Goal: Check status: Check status

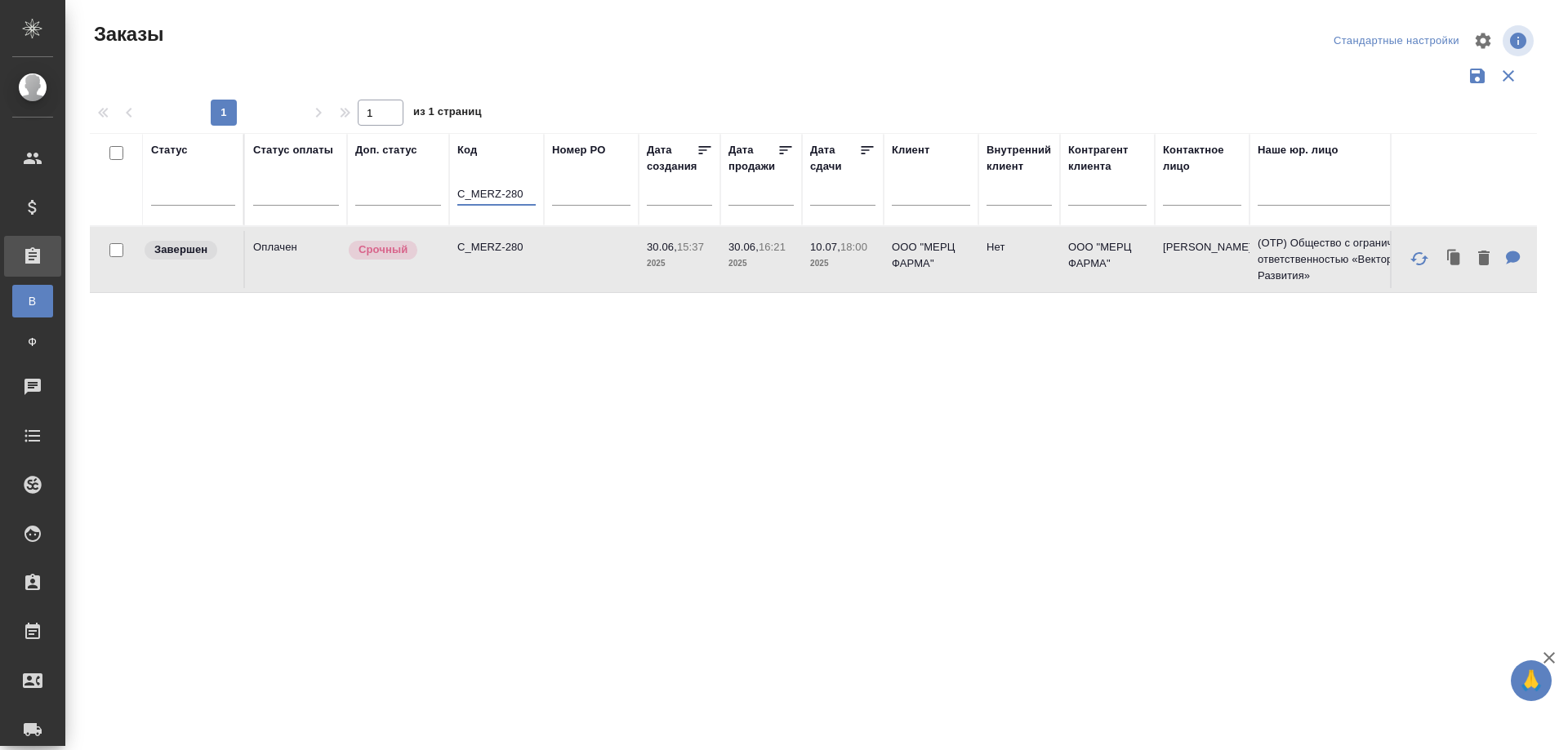
drag, startPoint x: 0, startPoint y: 0, endPoint x: 558, endPoint y: 192, distance: 590.1
click at [558, 192] on tr "Статус Статус оплаты Доп. статус Код C_MERZ-280 Номер PO Дата создания Дата про…" at bounding box center [1457, 179] width 2734 height 93
paste input "S_OLMP-302"
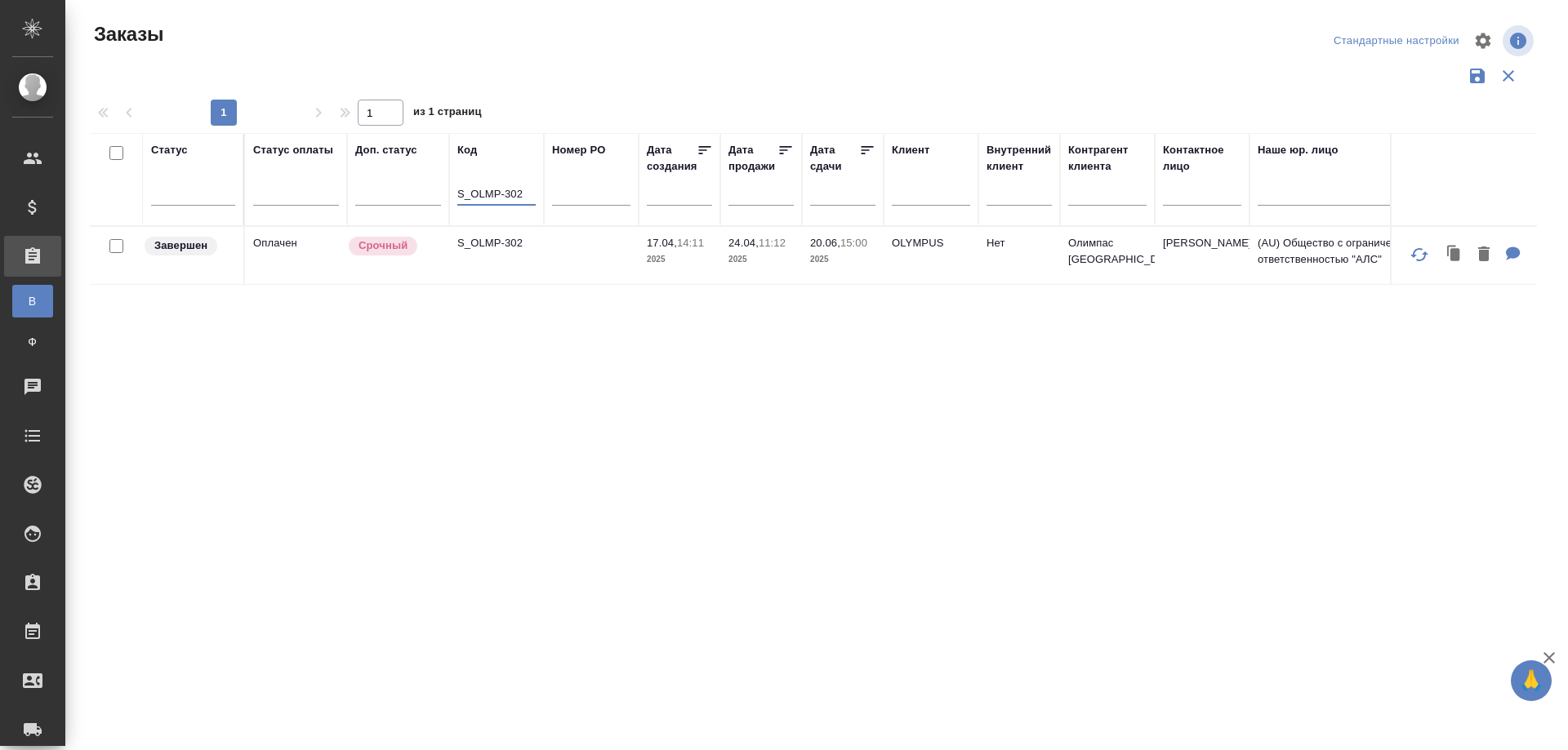
click at [510, 272] on td "S_OLMP-302" at bounding box center [496, 255] width 95 height 57
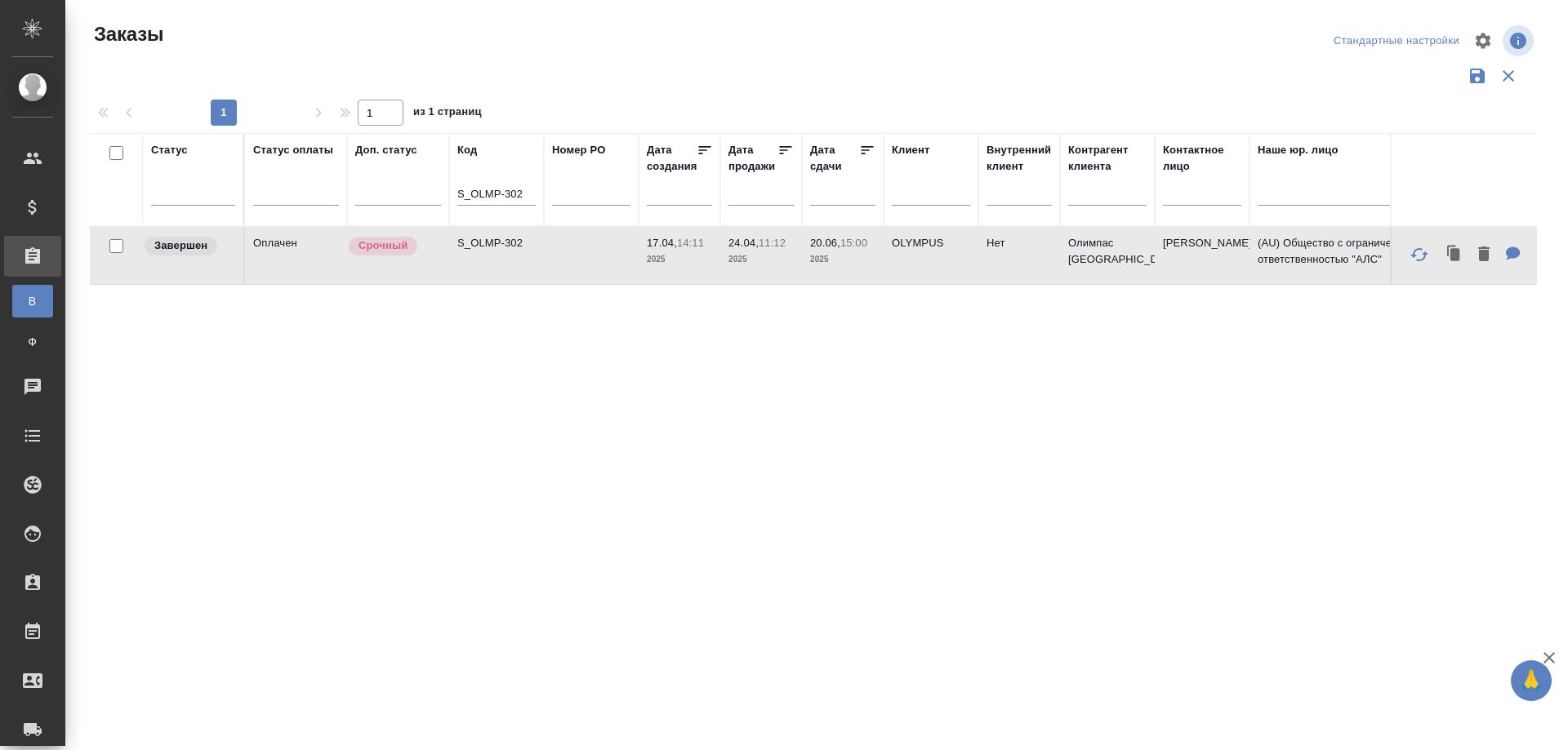
click at [510, 272] on td "S_OLMP-302" at bounding box center [496, 255] width 95 height 57
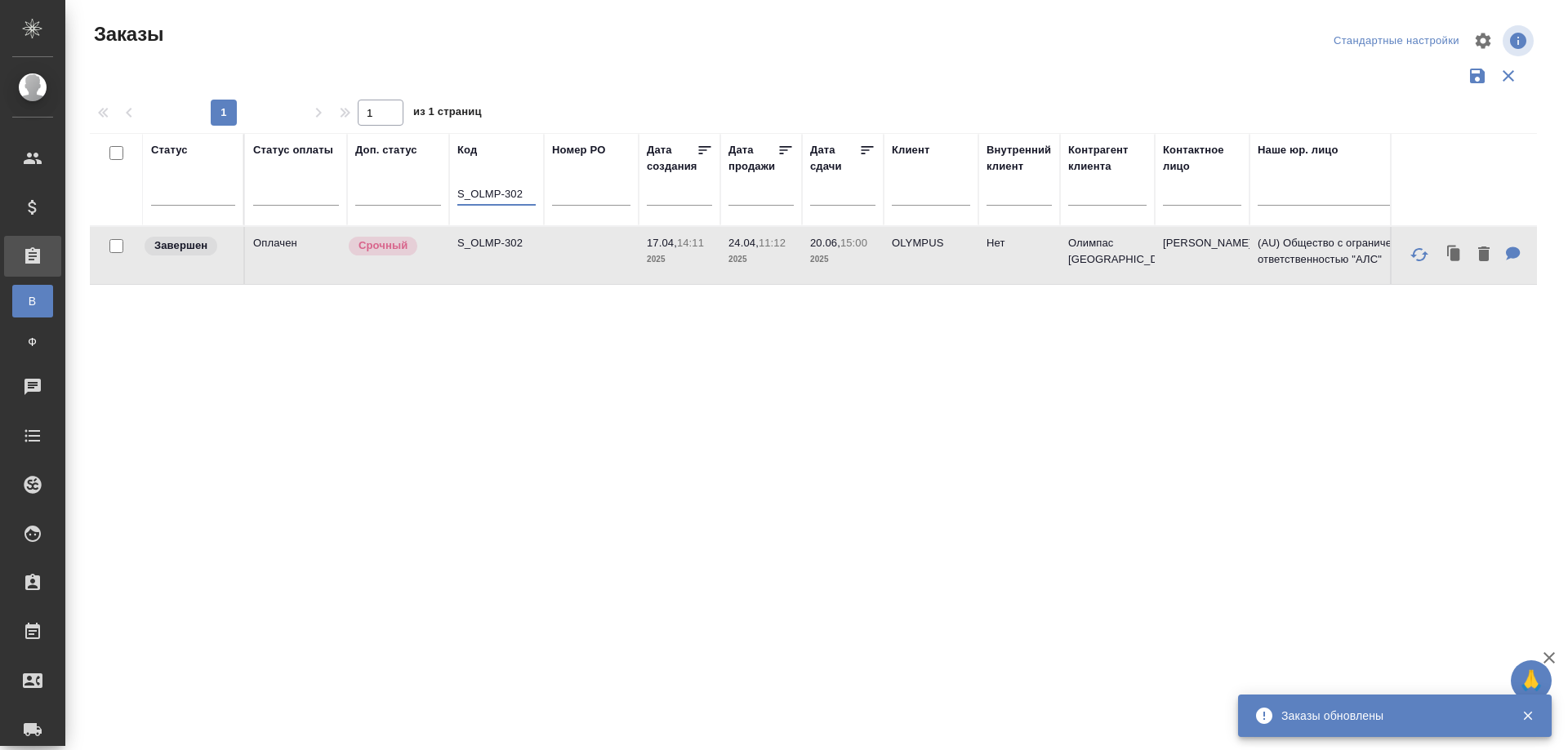
drag, startPoint x: 457, startPoint y: 195, endPoint x: 551, endPoint y: 197, distance: 94.0
click at [551, 197] on tr "Статус Статус оплаты Доп. статус Код S_OLMP-302 Номер PO Дата создания Дата про…" at bounding box center [1457, 179] width 2734 height 93
paste input "T-OP-C-23389"
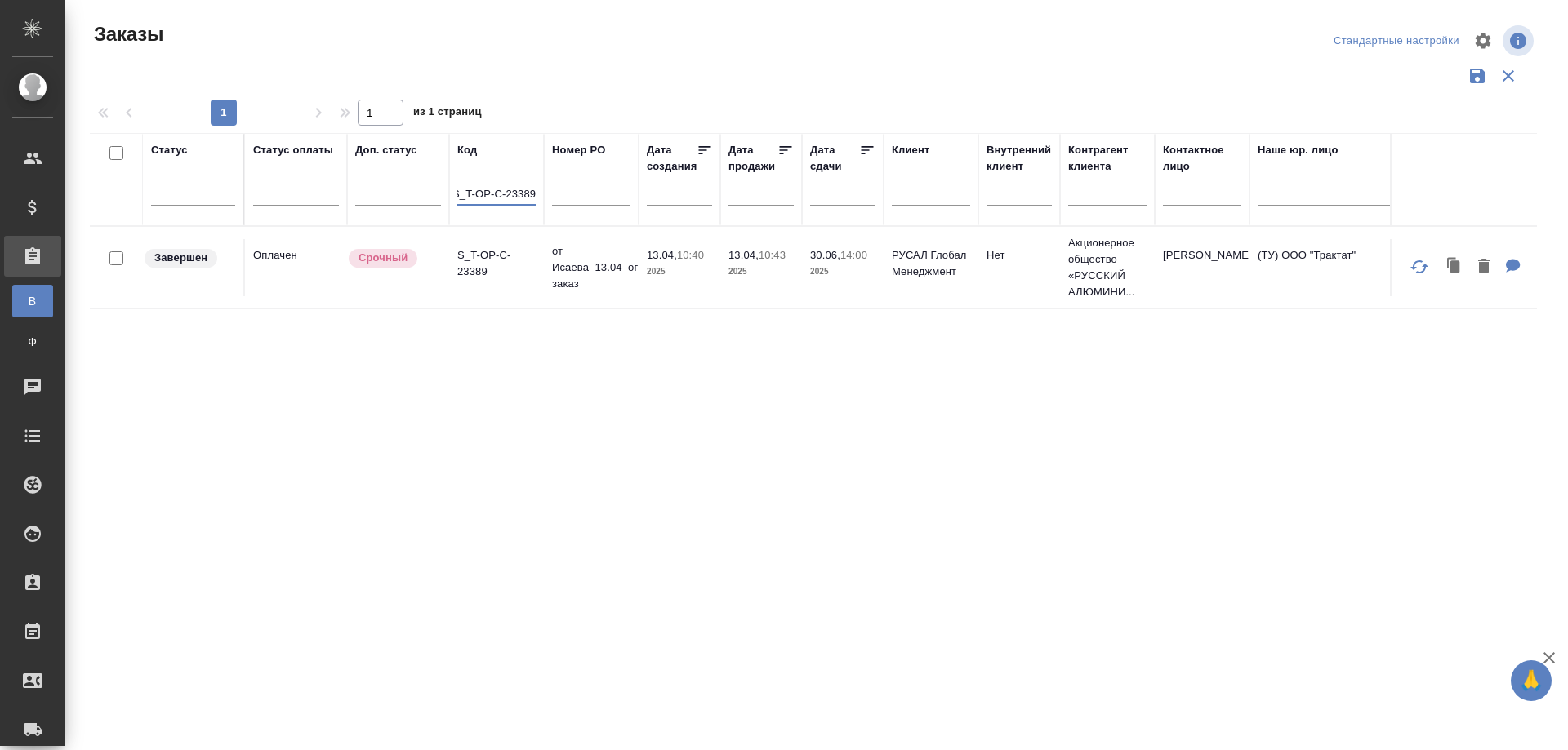
click at [489, 288] on td "S_T-OP-C-23389" at bounding box center [496, 267] width 95 height 57
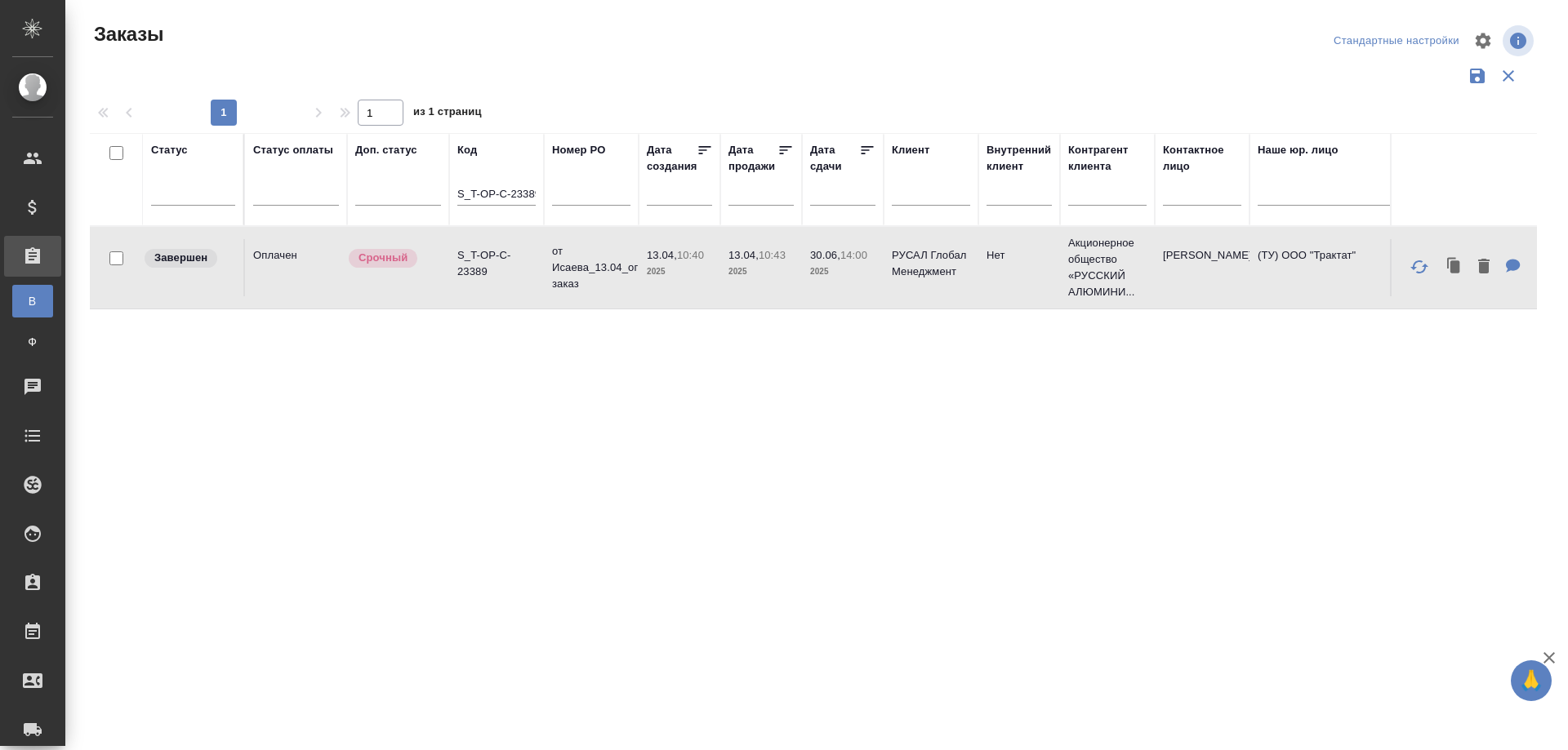
click at [489, 288] on td "S_T-OP-C-23389" at bounding box center [496, 267] width 95 height 57
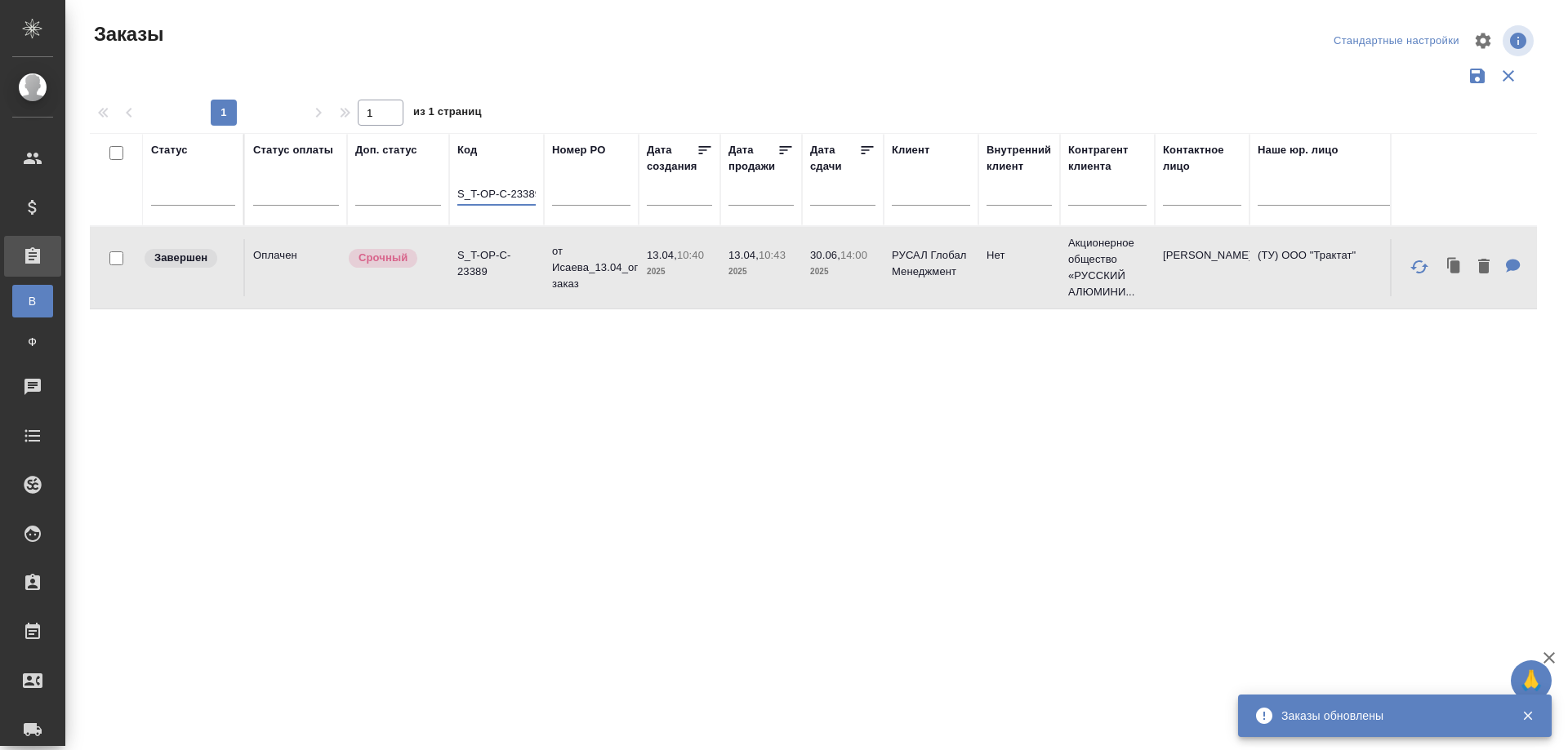
click at [460, 195] on input "S_T-OP-C-23389" at bounding box center [496, 195] width 79 height 21
click at [459, 195] on input "S_T-OP-C-23389" at bounding box center [496, 195] width 79 height 21
click at [459, 194] on input "S_T-OP-C-23389" at bounding box center [496, 195] width 79 height 21
drag, startPoint x: 459, startPoint y: 192, endPoint x: 571, endPoint y: 203, distance: 112.5
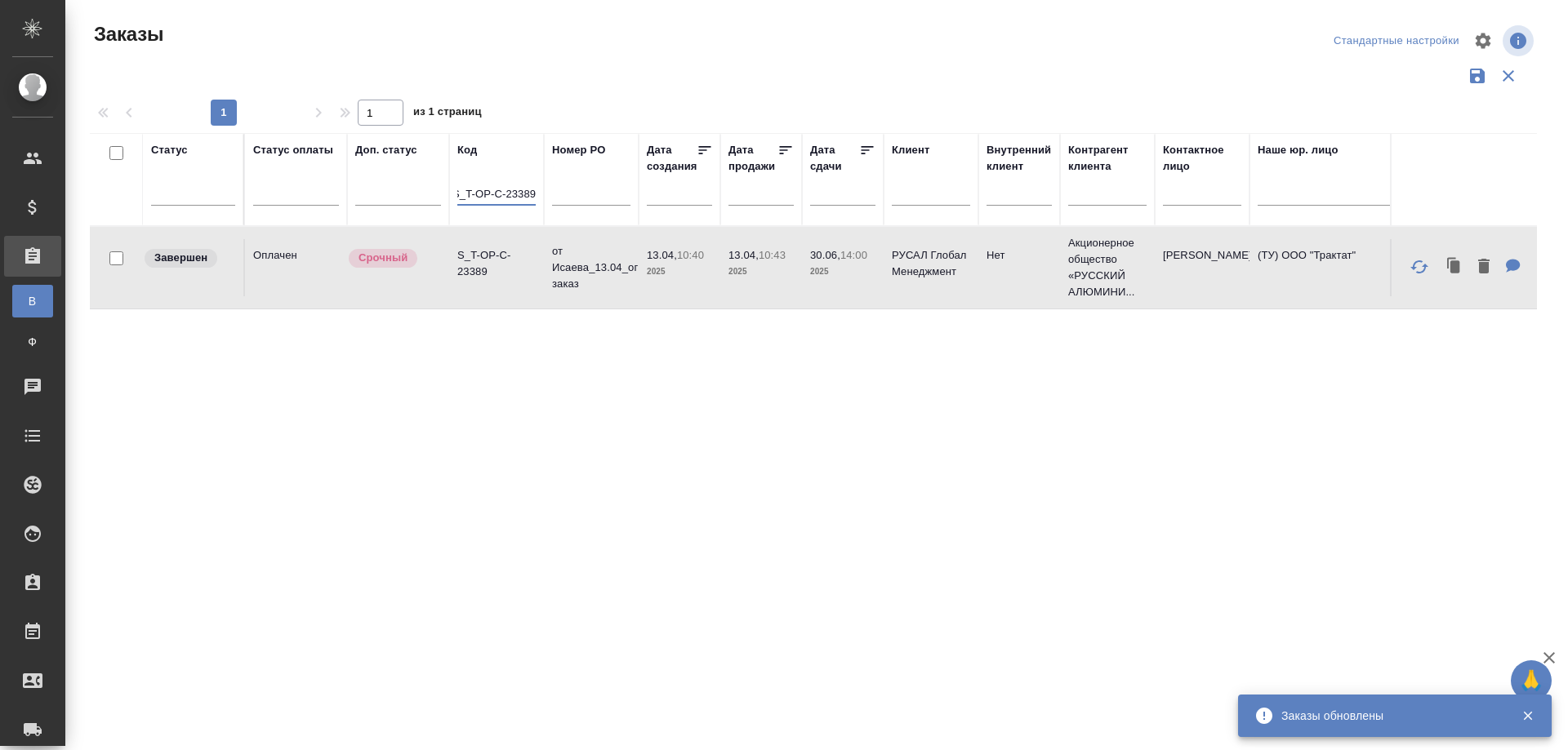
click at [571, 203] on tr "Статус Статус оплаты Доп. статус Код S_T-OP-C-23389 Номер PO Дата создания Дата…" at bounding box center [1457, 179] width 2734 height 93
paste input "OLMP-302"
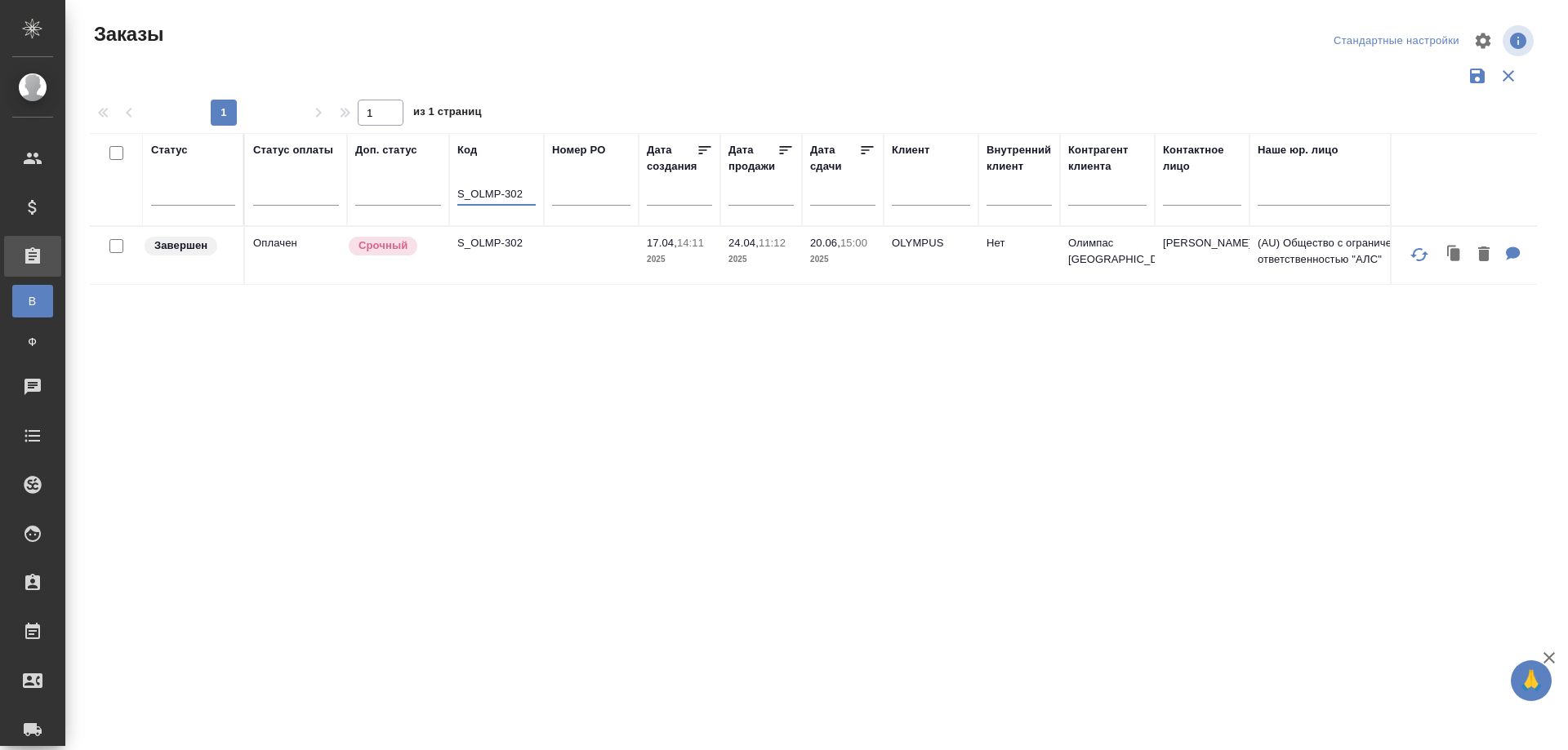
type input "S_OLMP-302"
click at [490, 284] on td "S_OLMP-302" at bounding box center [496, 255] width 95 height 57
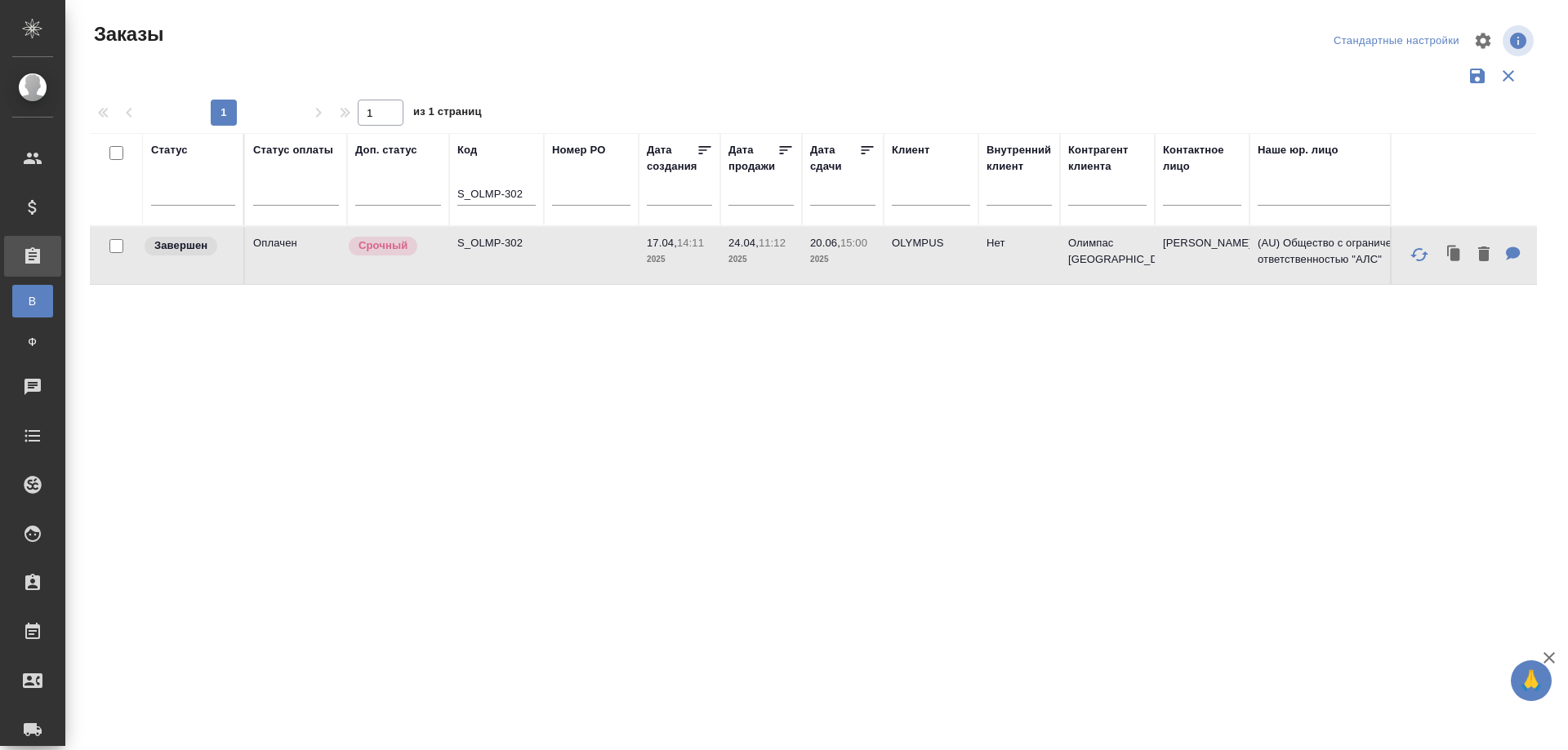
click at [490, 284] on td "S_OLMP-302" at bounding box center [496, 255] width 95 height 57
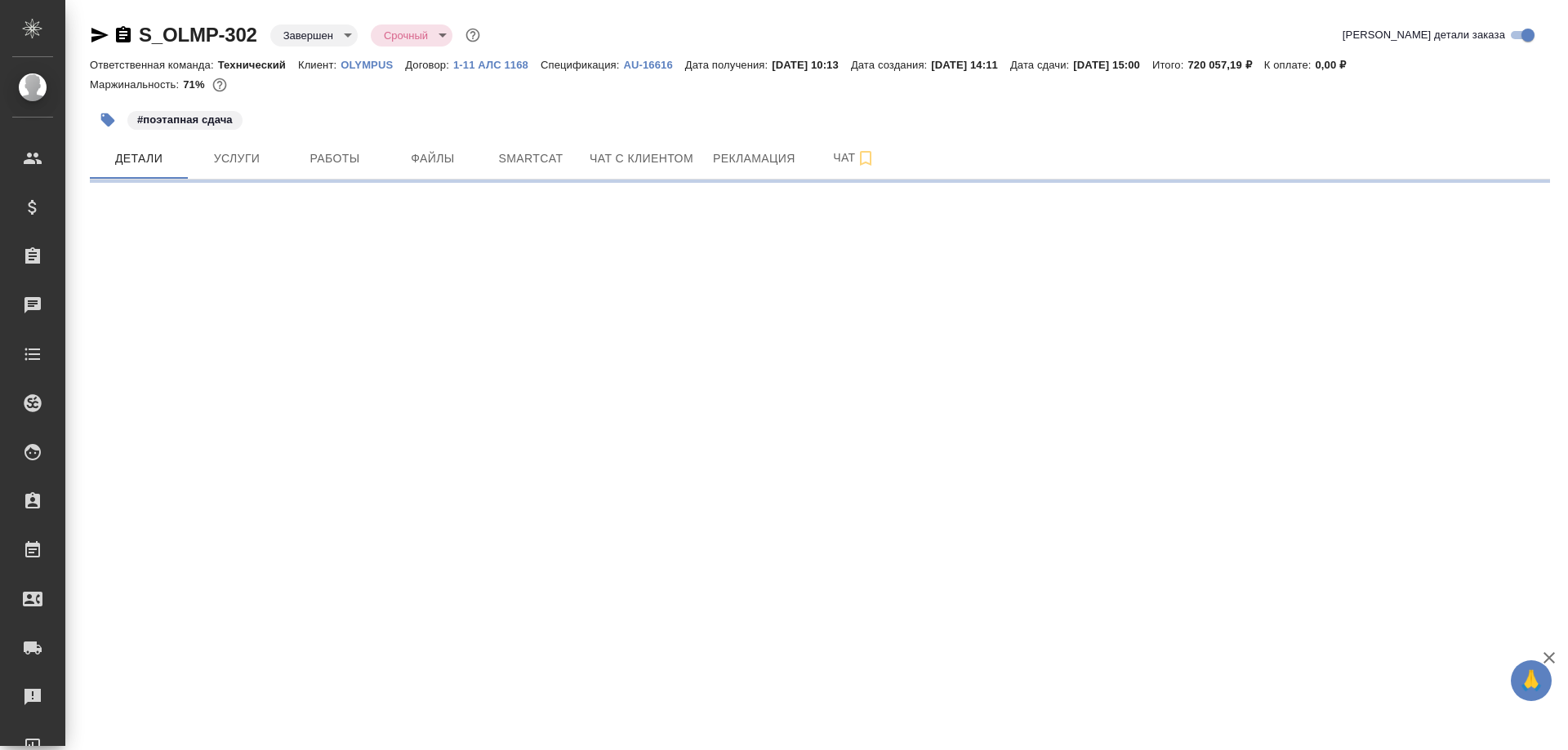
select select "RU"
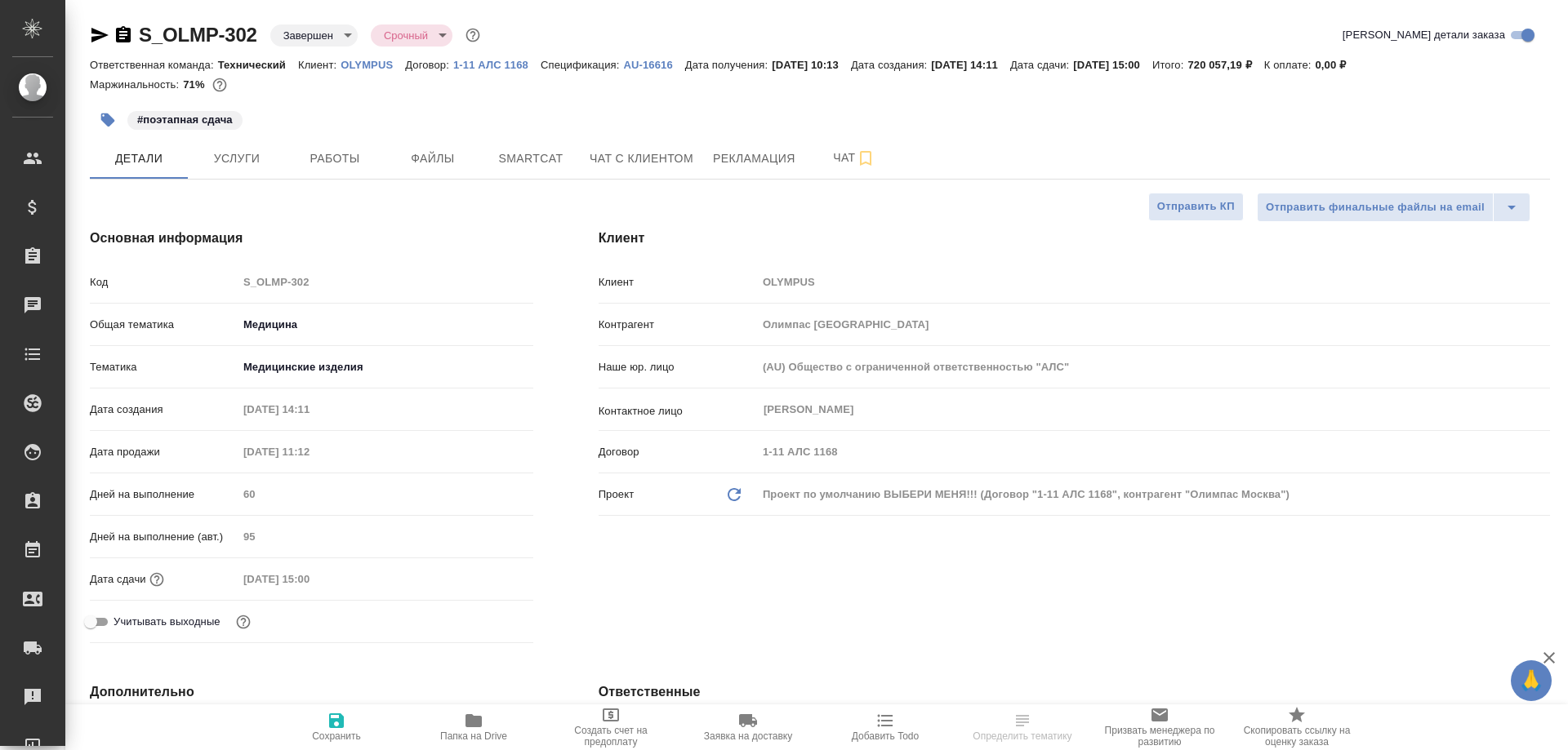
type textarea "x"
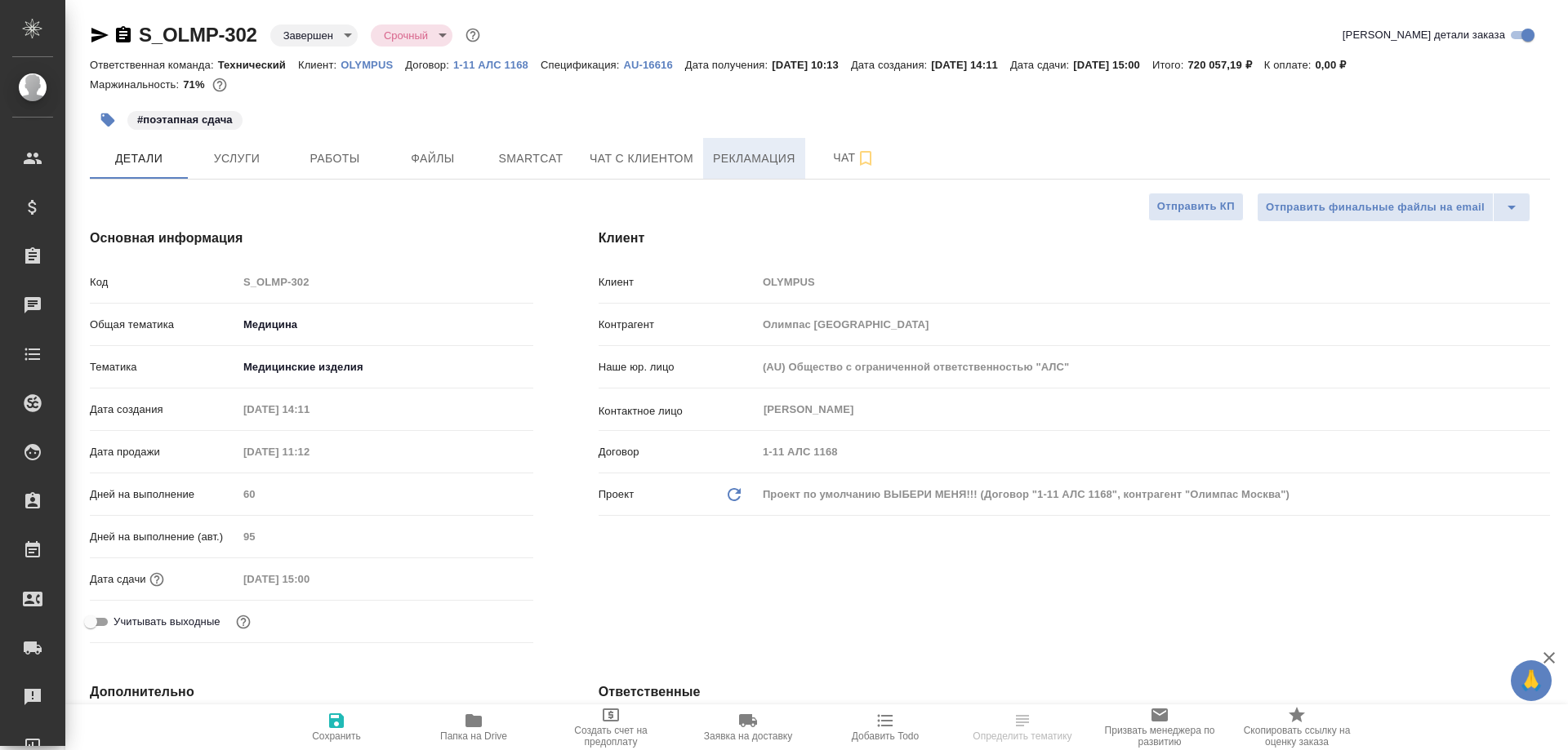
type textarea "x"
type input "Сергеева Анастасия"
type input "Комаров Роман"
click at [316, 155] on span "Работы" at bounding box center [335, 158] width 79 height 21
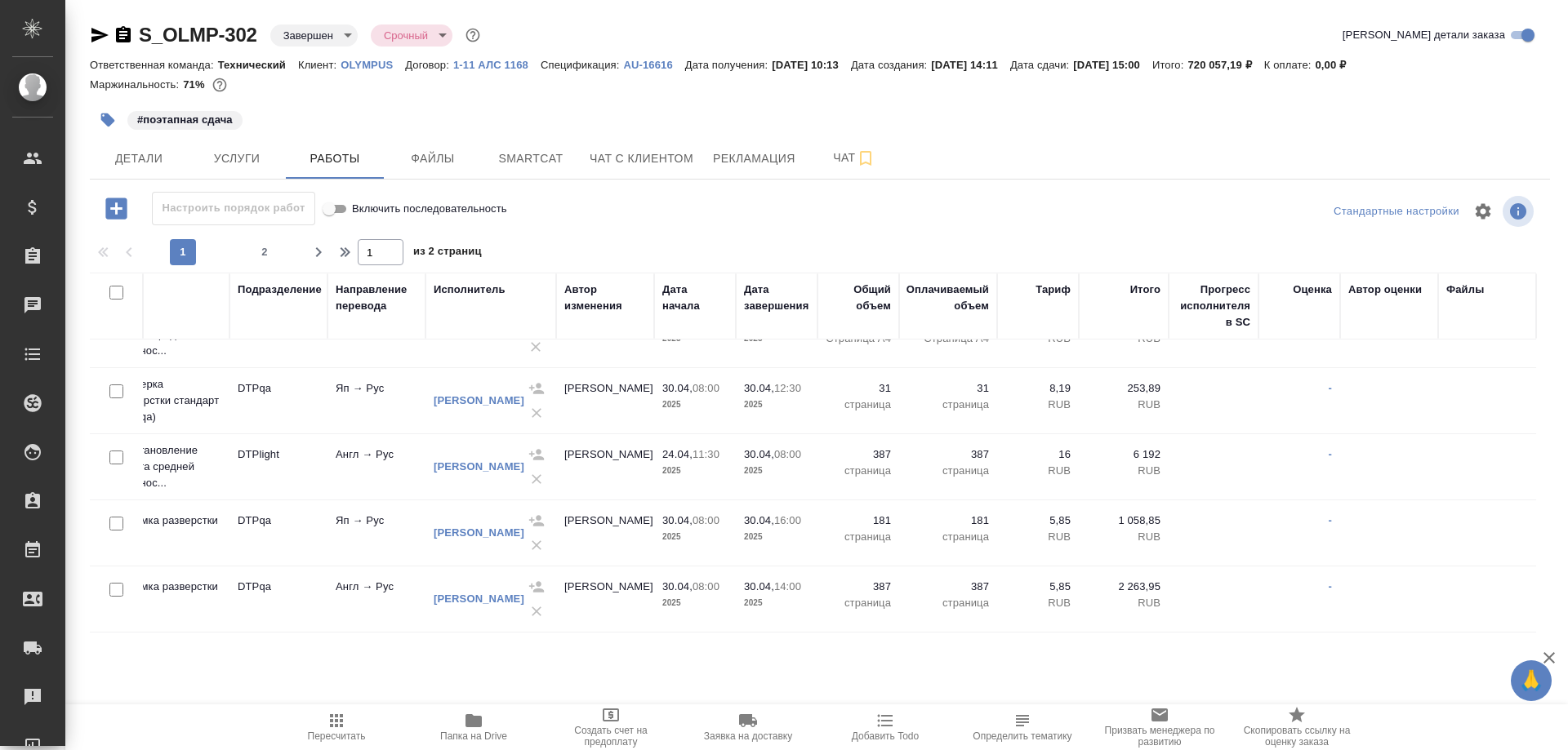
scroll to position [876, 366]
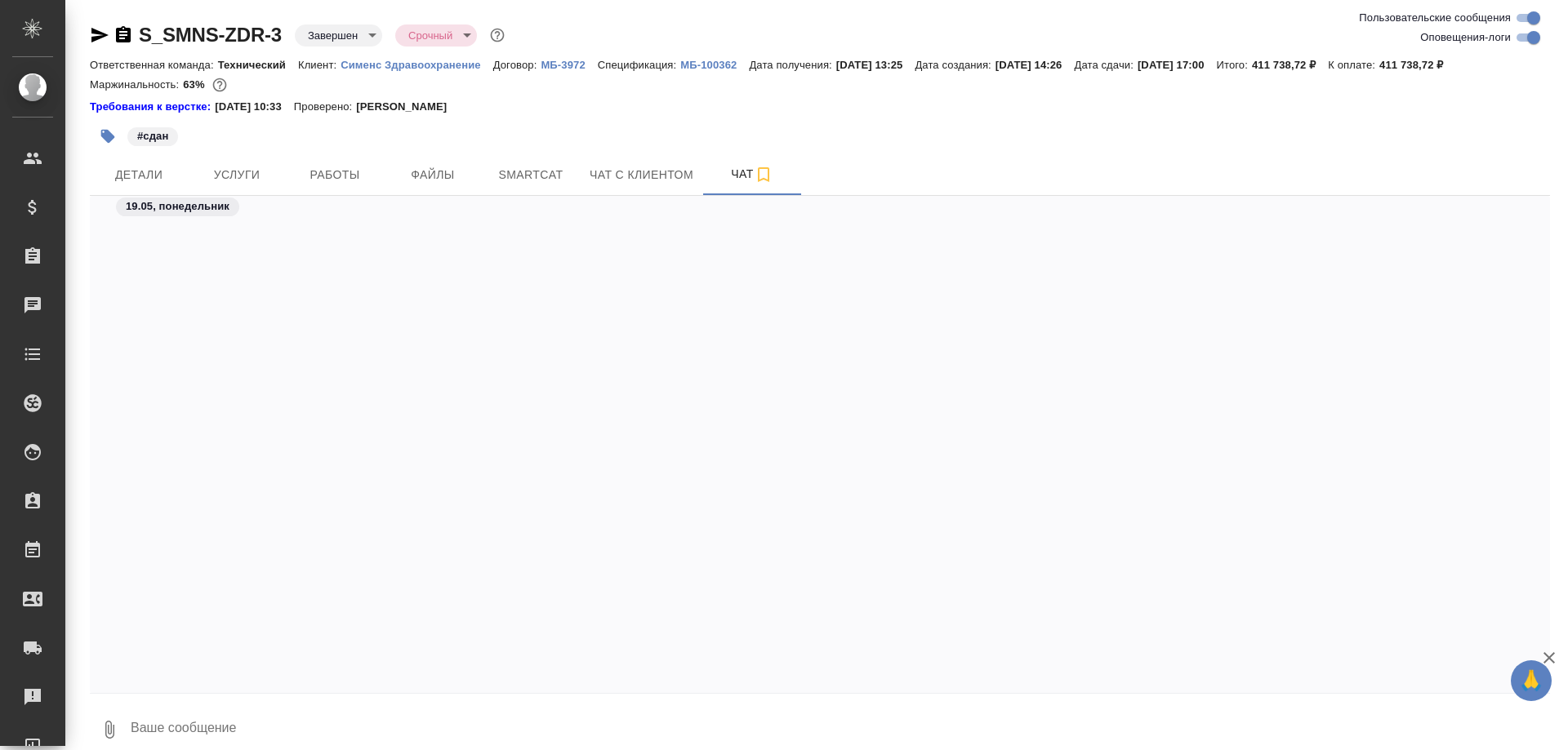
scroll to position [109353, 0]
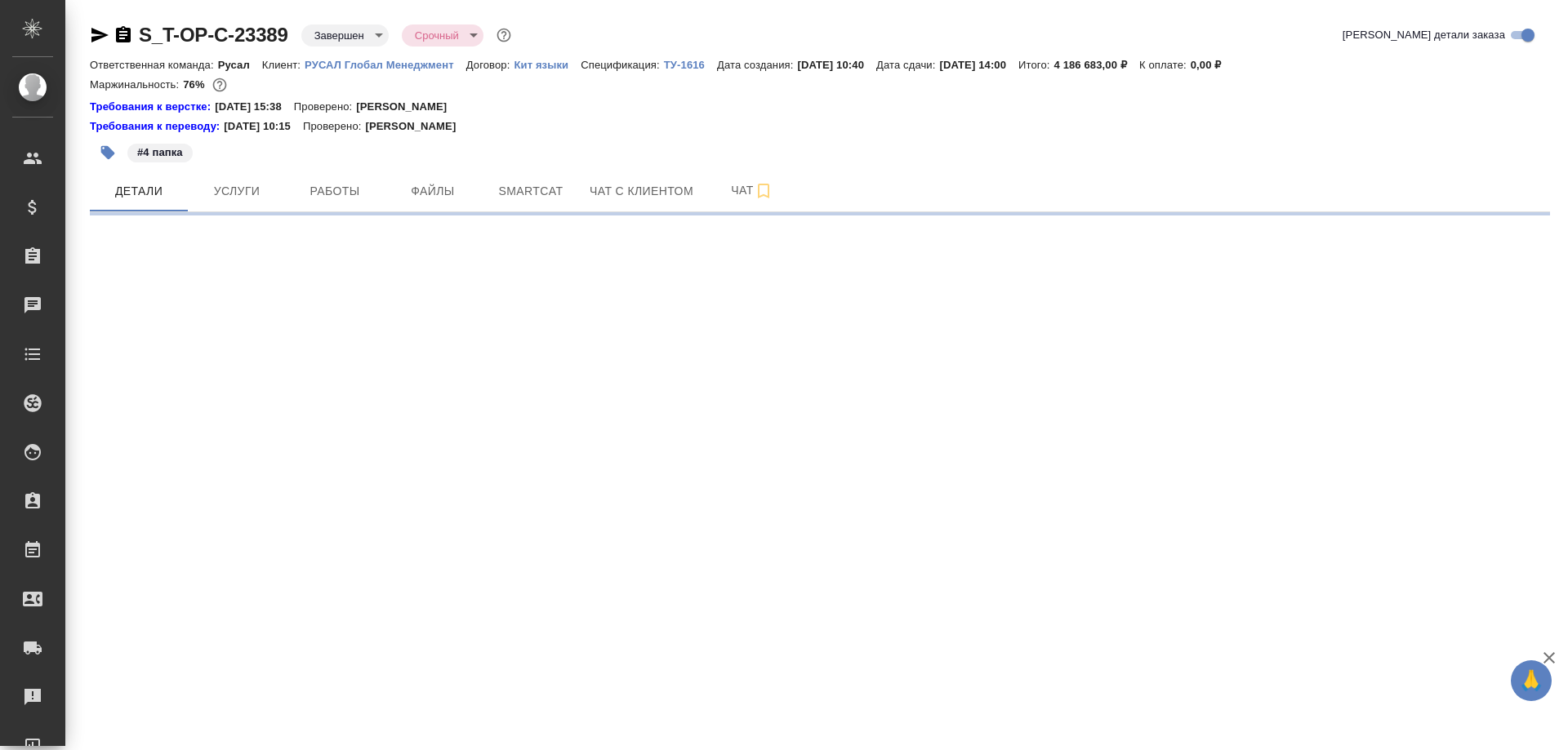
select select "RU"
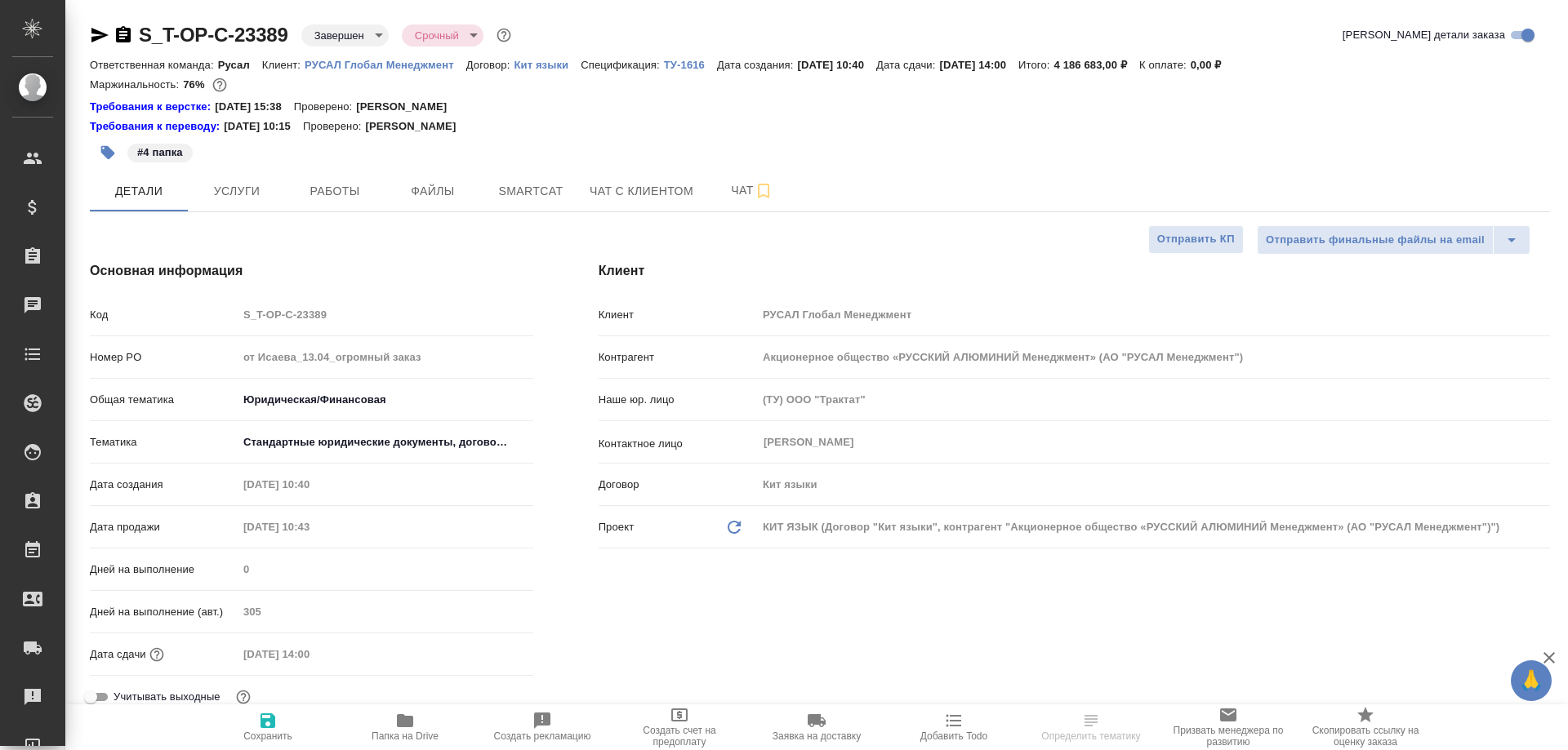
type textarea "x"
click at [731, 197] on span "Чат" at bounding box center [752, 190] width 79 height 21
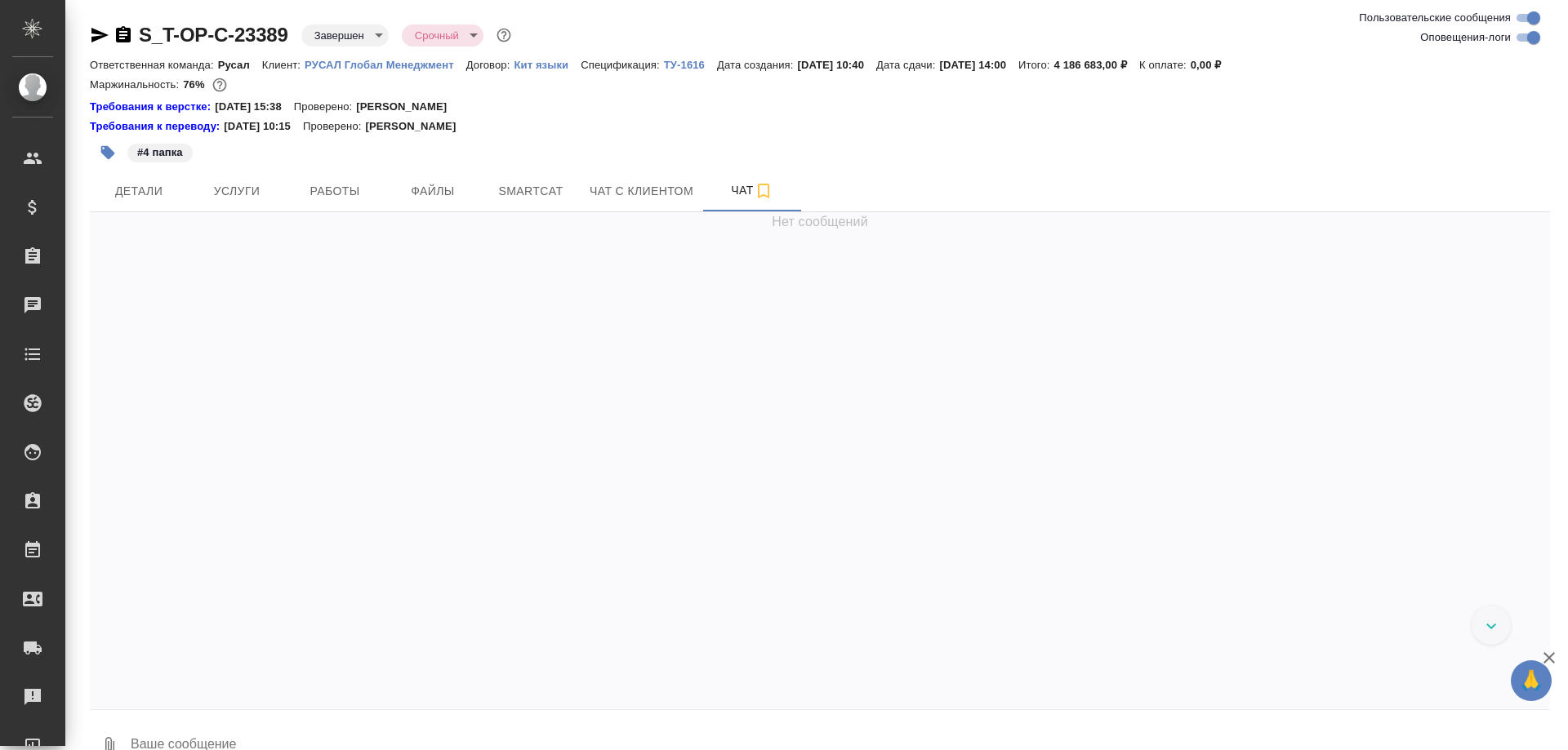
click at [430, 688] on div at bounding box center [820, 468] width 1460 height 473
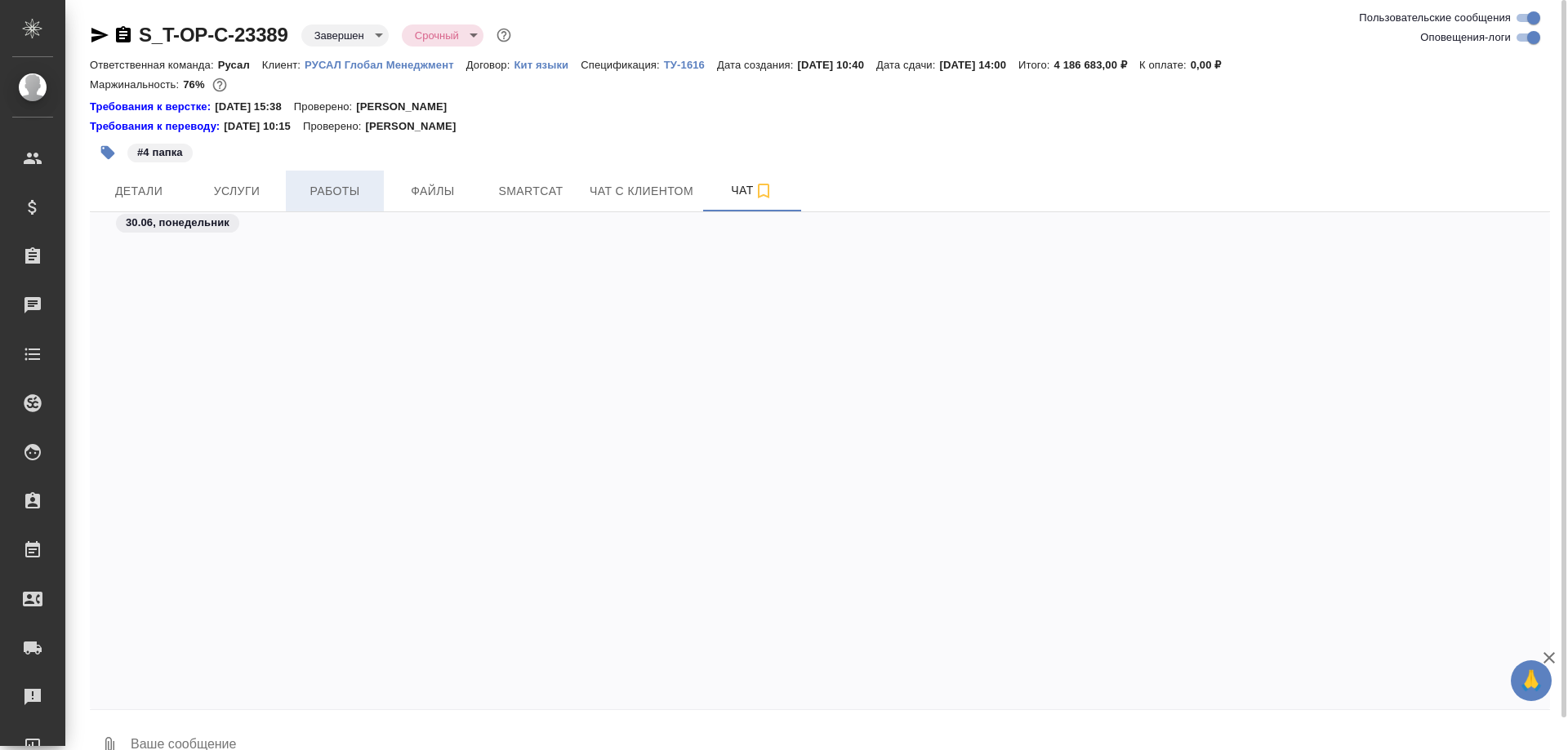
scroll to position [113620, 0]
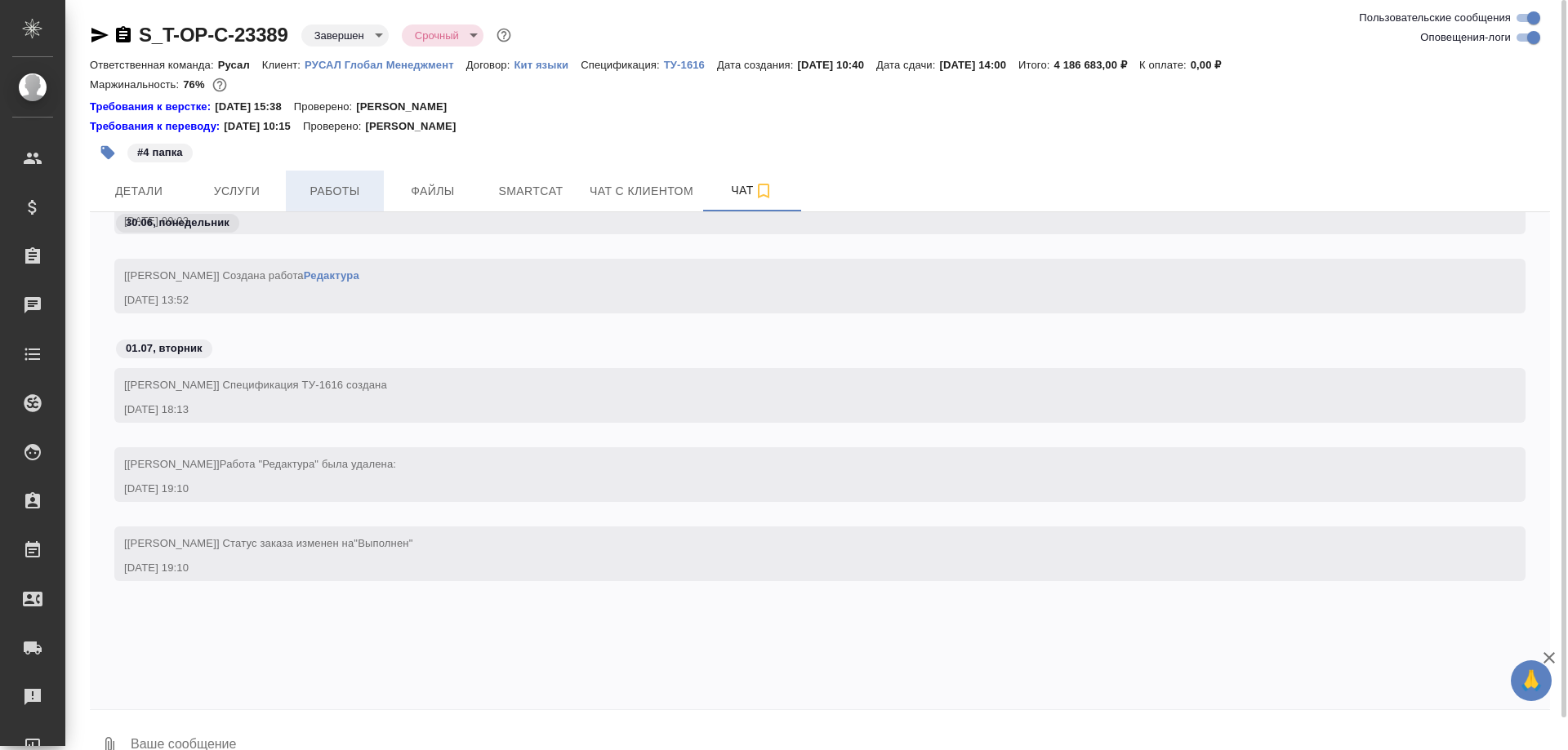
click at [309, 178] on button "Работы" at bounding box center [335, 191] width 98 height 41
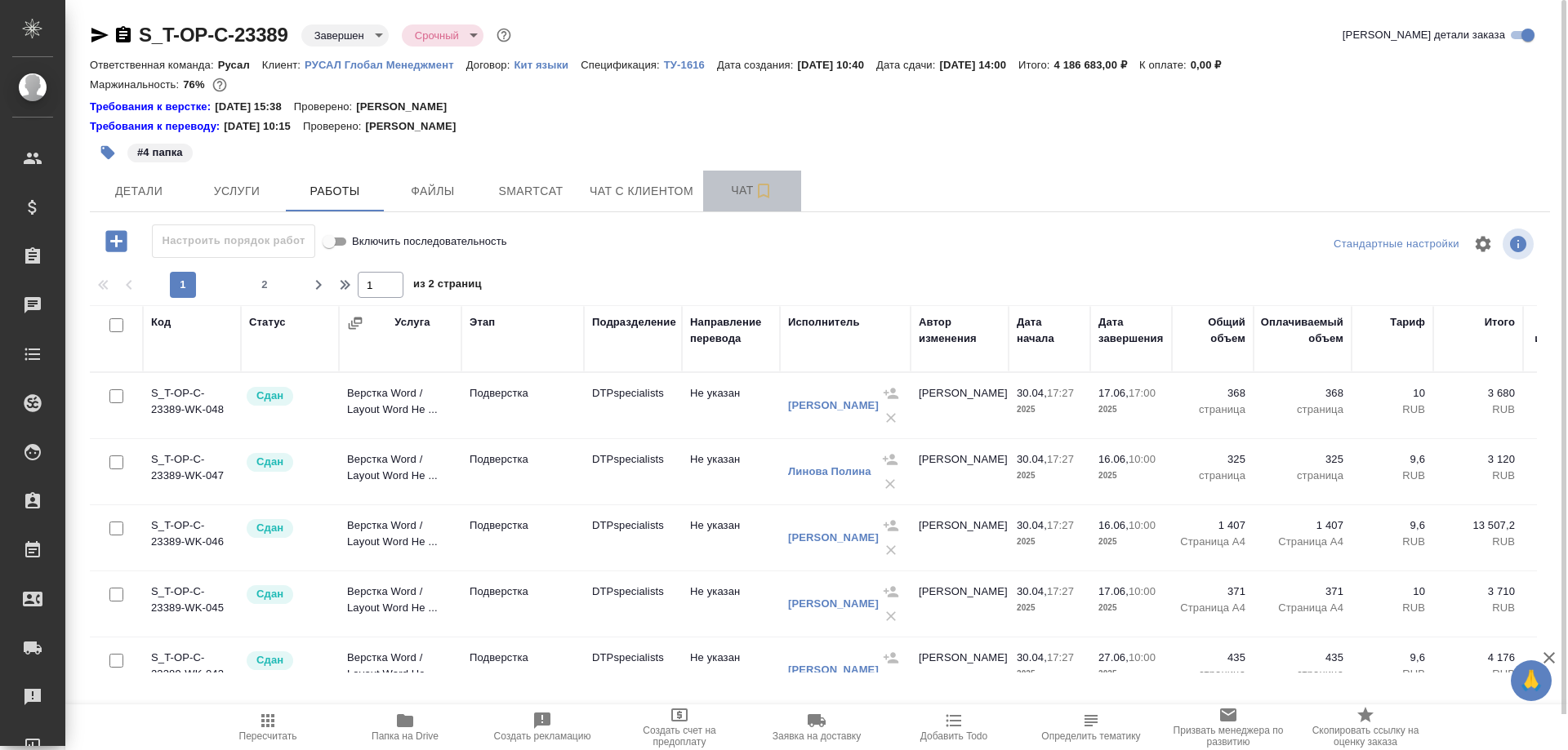
click at [746, 194] on span "Чат" at bounding box center [752, 190] width 79 height 21
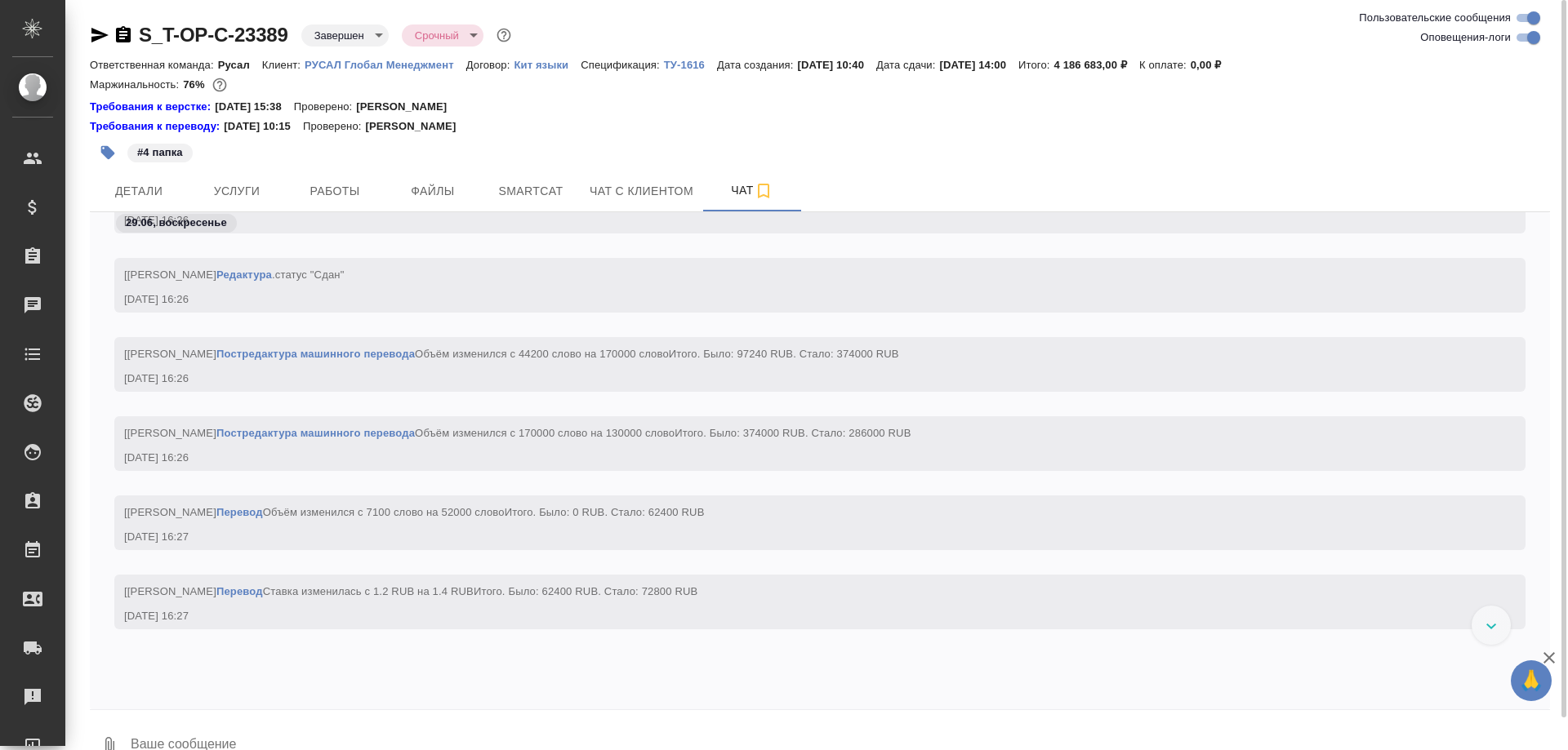
scroll to position [111594, 0]
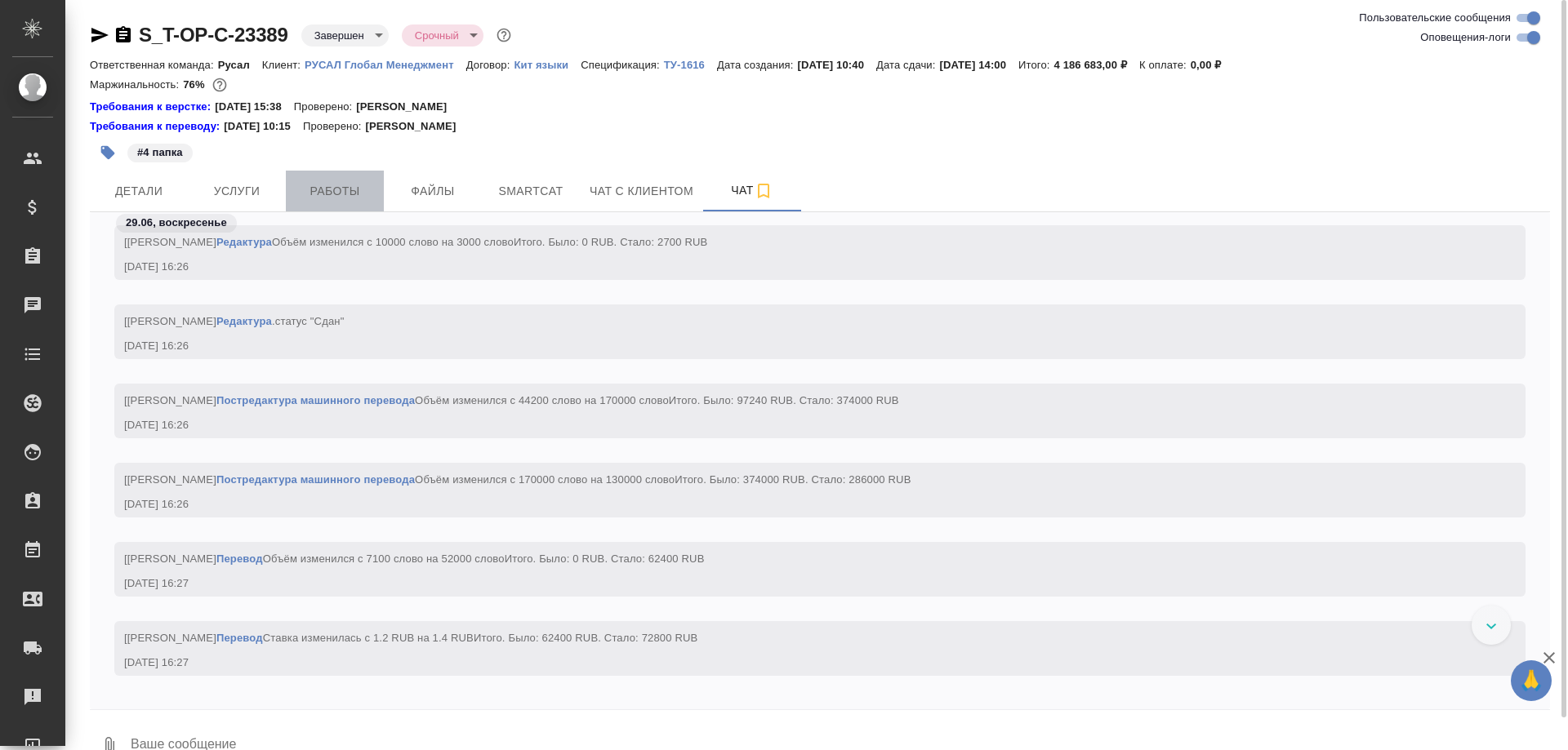
click at [328, 193] on span "Работы" at bounding box center [335, 191] width 79 height 21
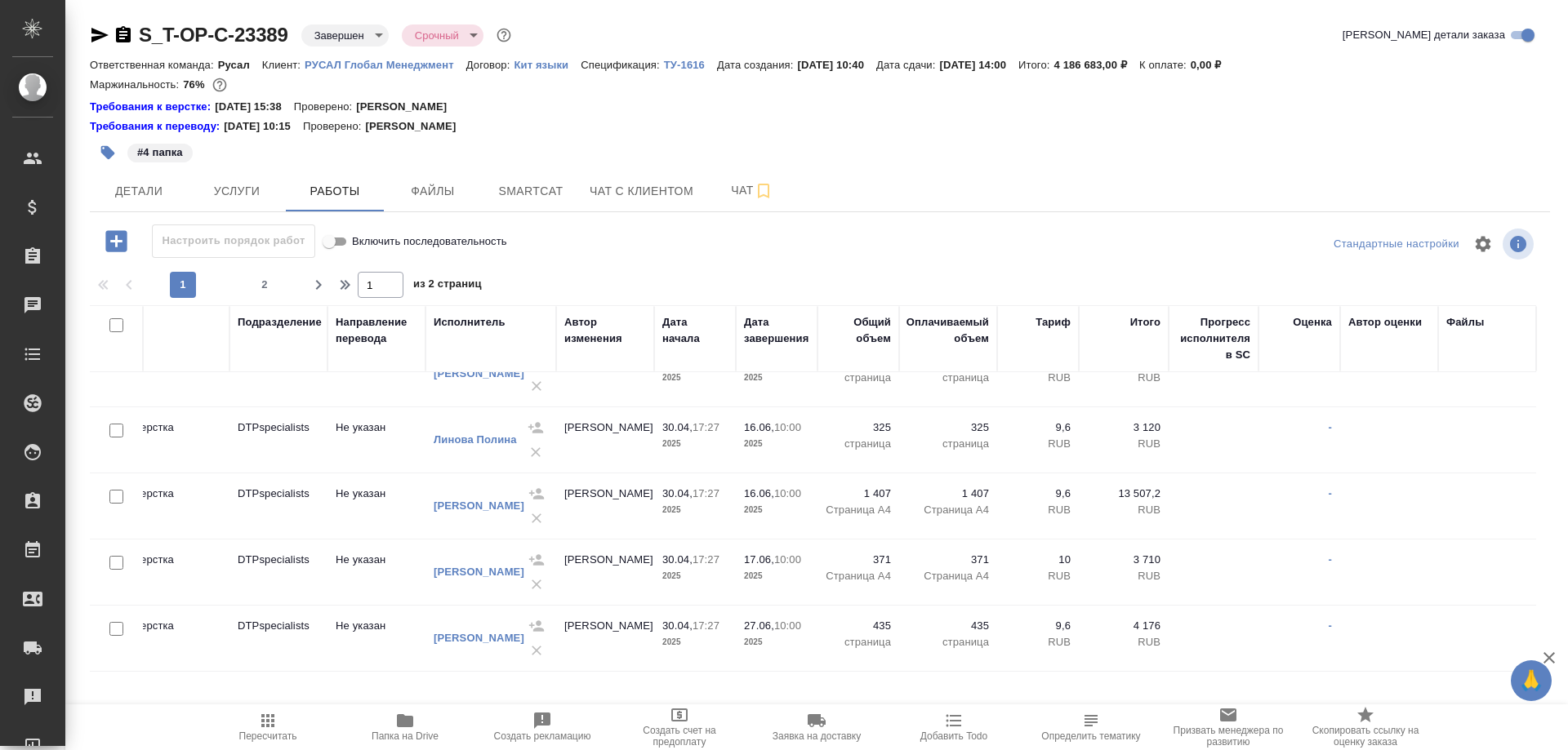
scroll to position [0, 366]
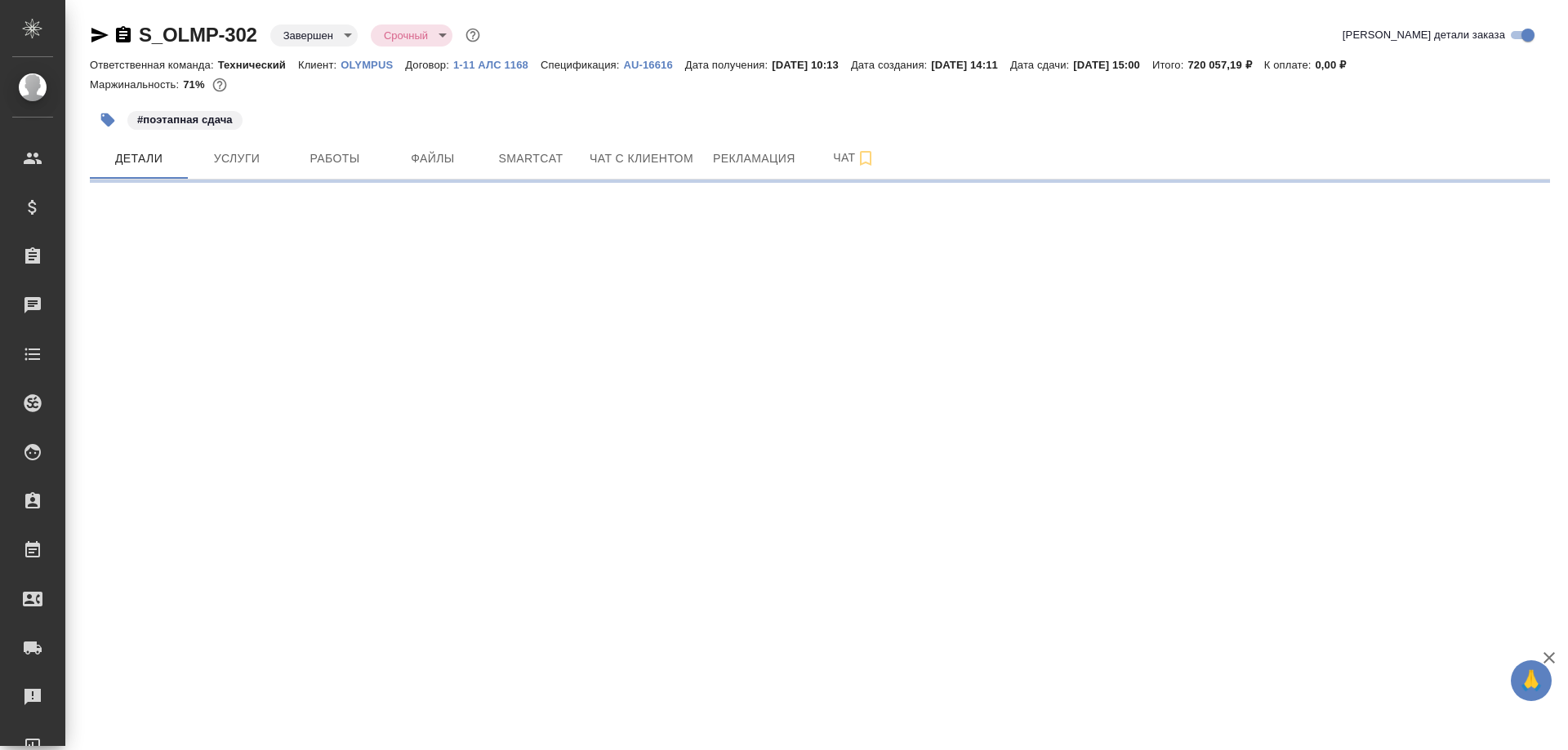
select select "RU"
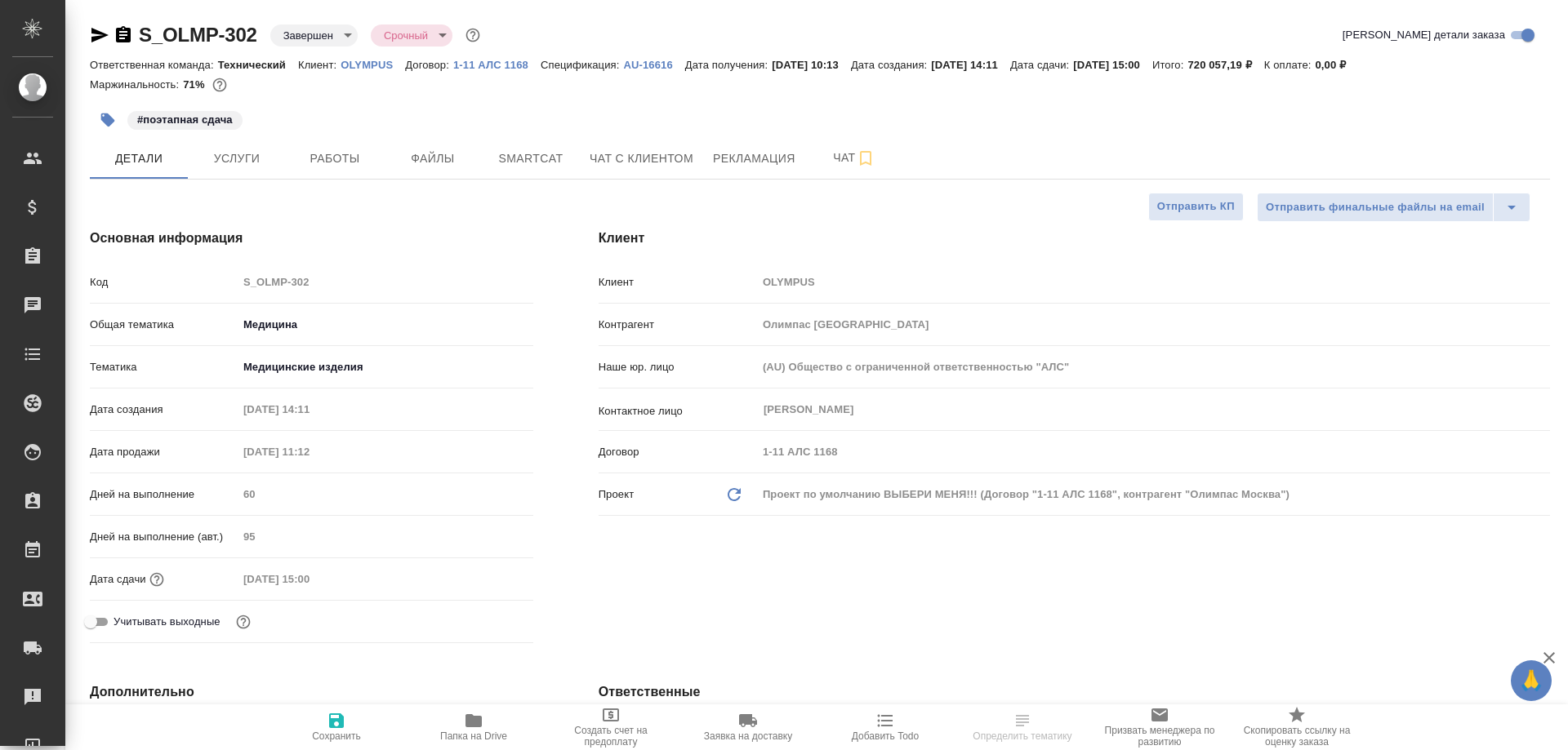
type textarea "x"
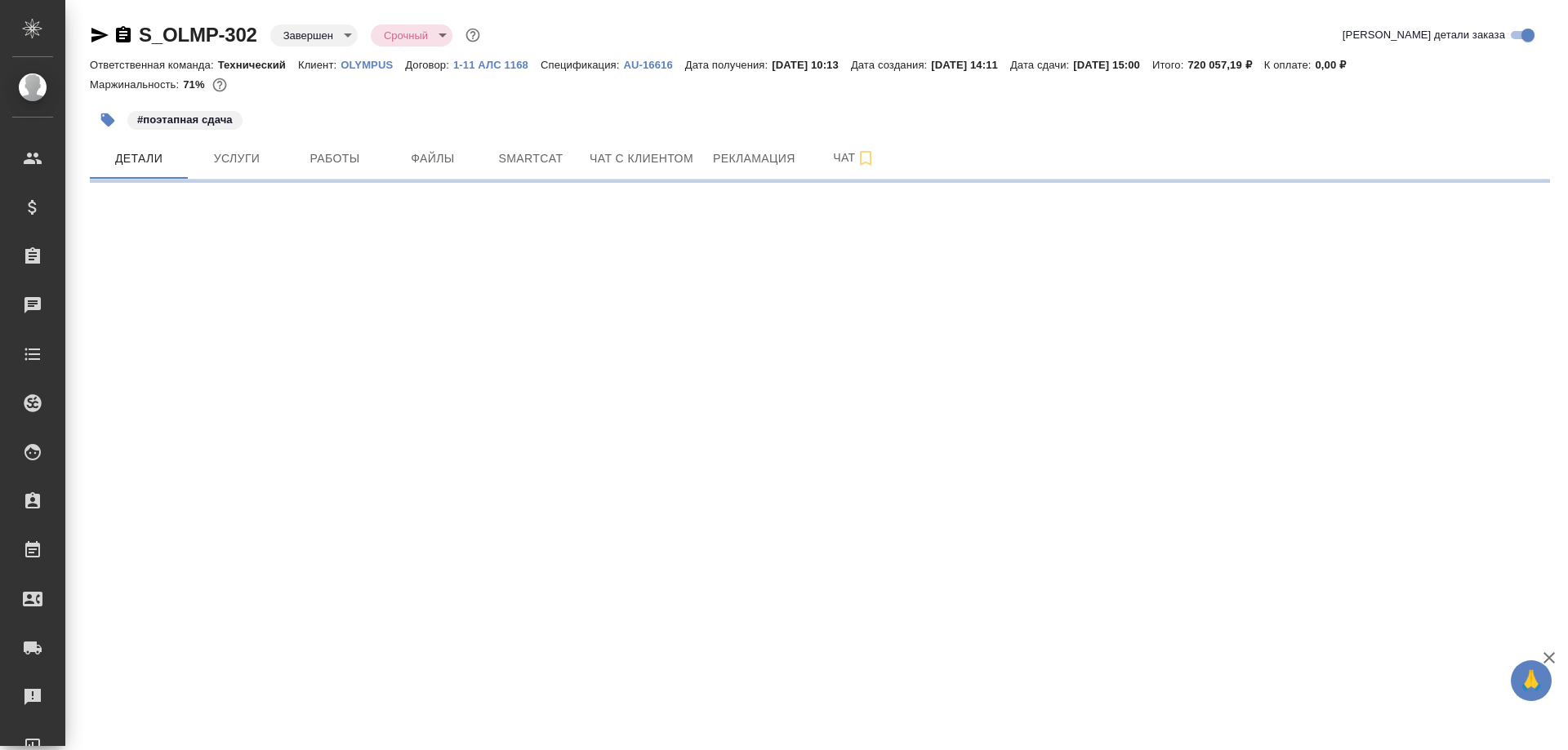
select select "RU"
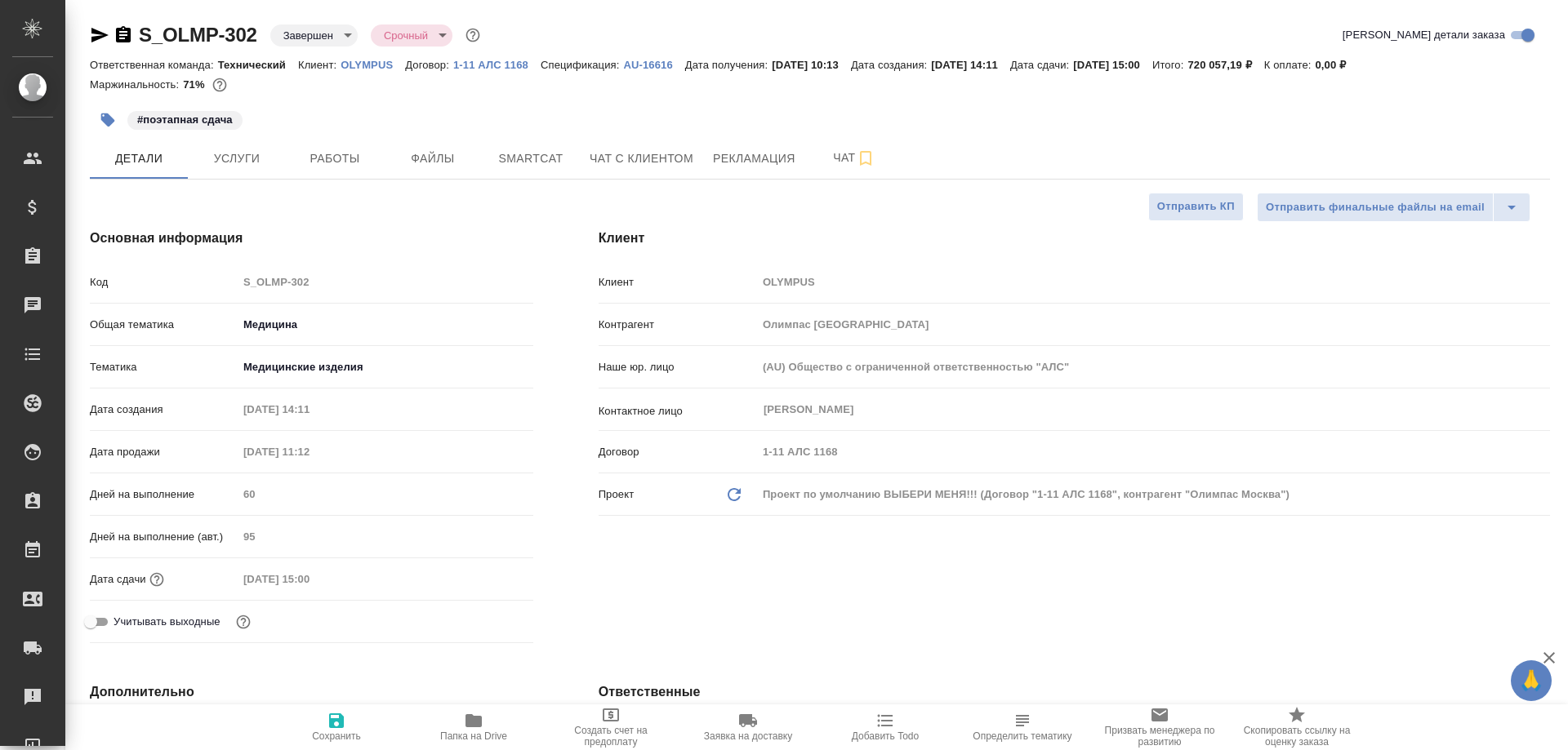
type textarea "x"
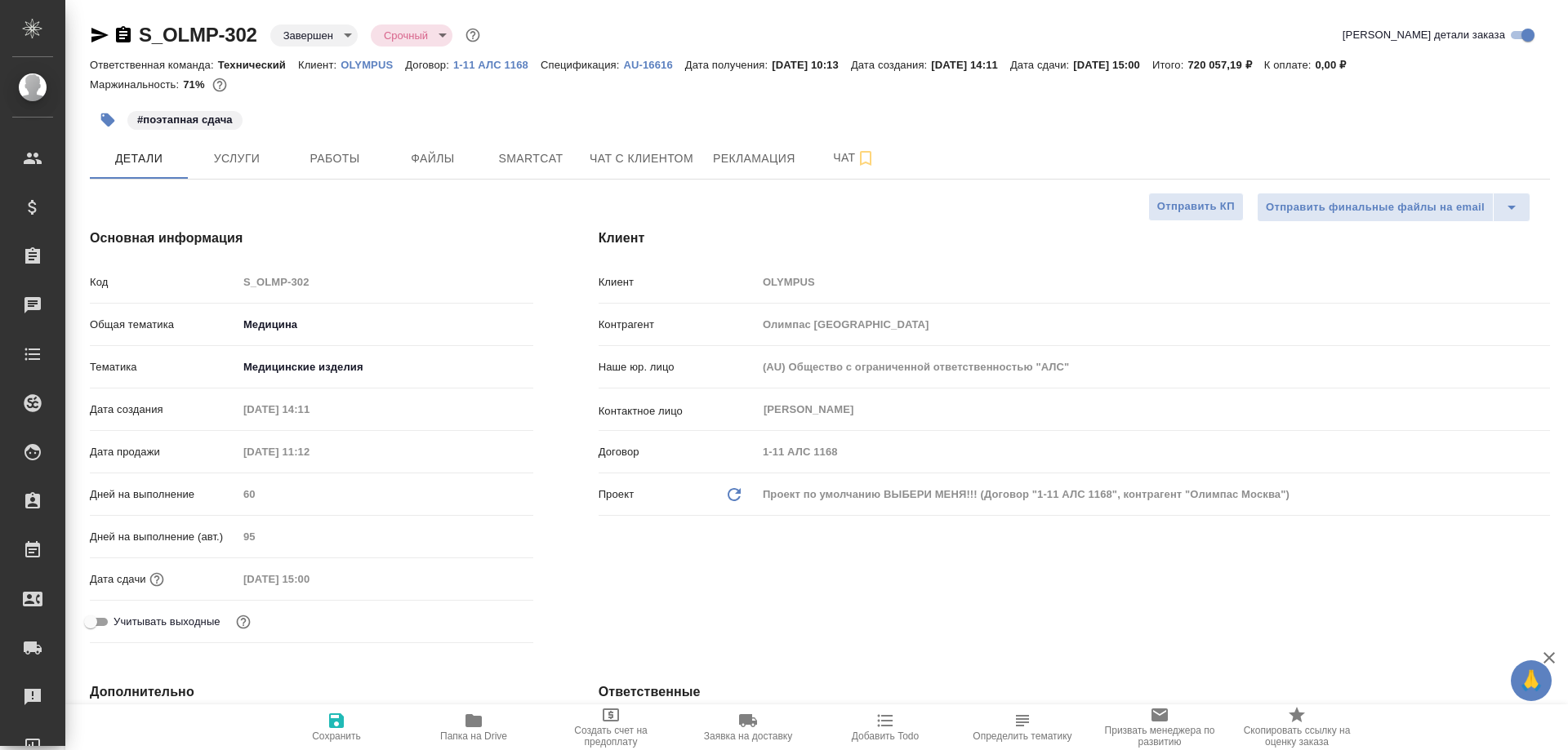
type textarea "x"
